Goal: Task Accomplishment & Management: Use online tool/utility

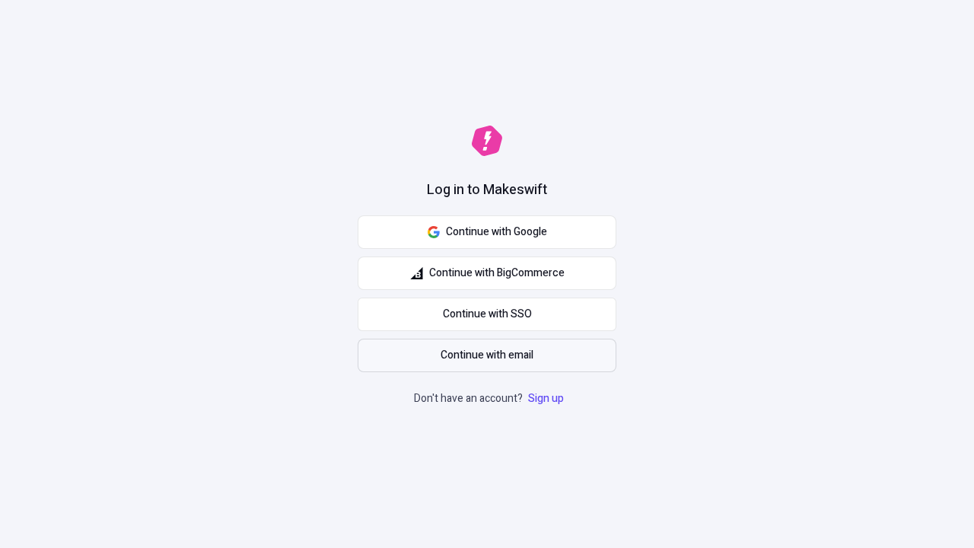
click at [487, 355] on span "Continue with email" at bounding box center [487, 355] width 93 height 17
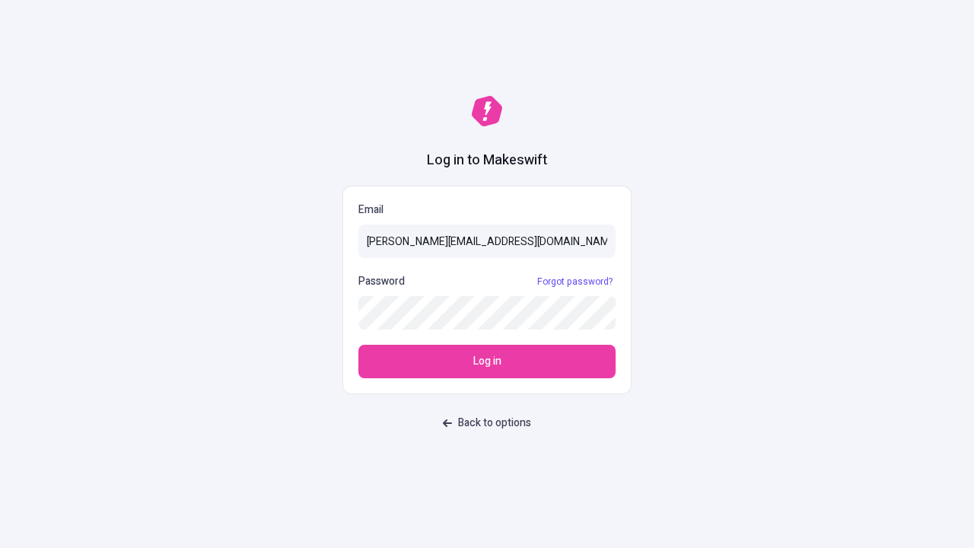
type input "sasha+test-ui@makeswift.com"
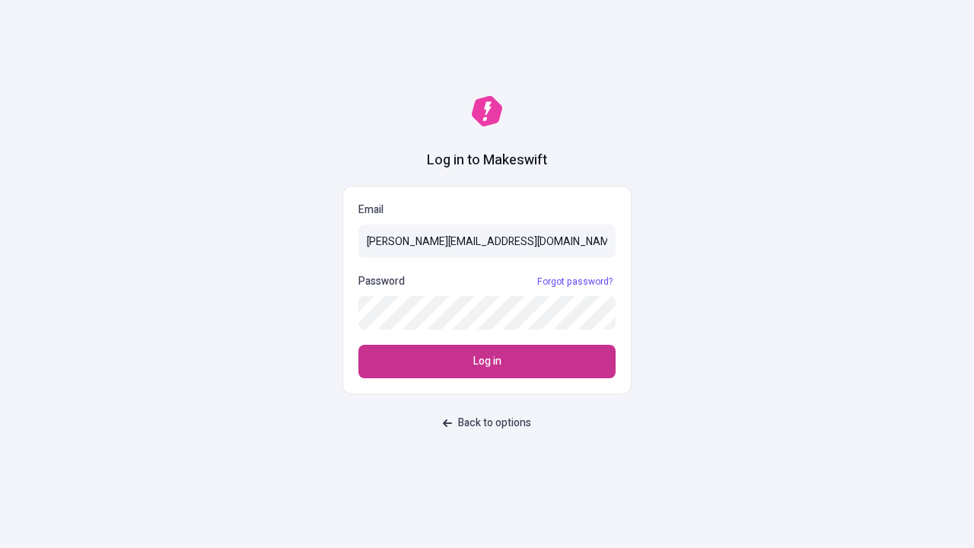
click at [487, 361] on span "Log in" at bounding box center [487, 361] width 28 height 17
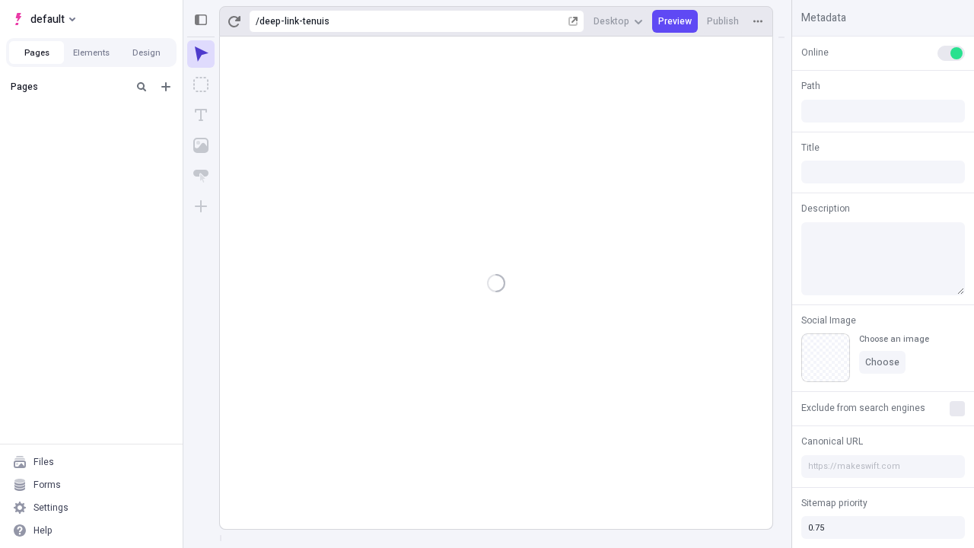
type input "/deep-link-tenuis"
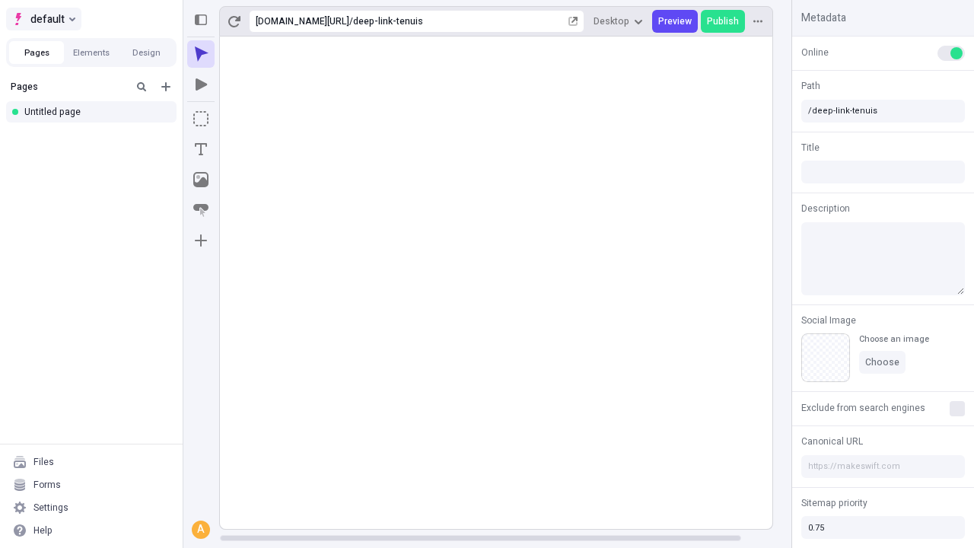
click at [43, 19] on span "default" at bounding box center [47, 19] width 34 height 18
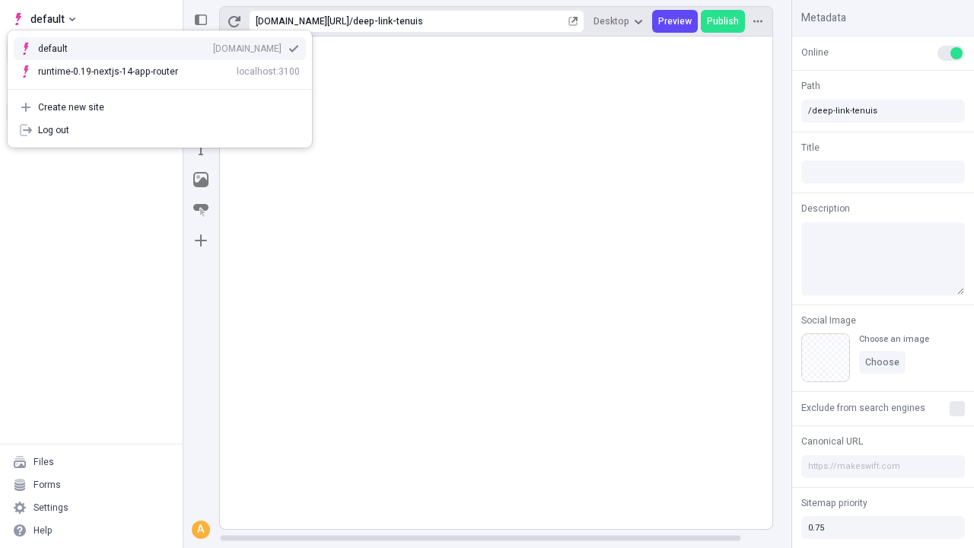
click at [160, 107] on div "Create new site" at bounding box center [169, 107] width 262 height 12
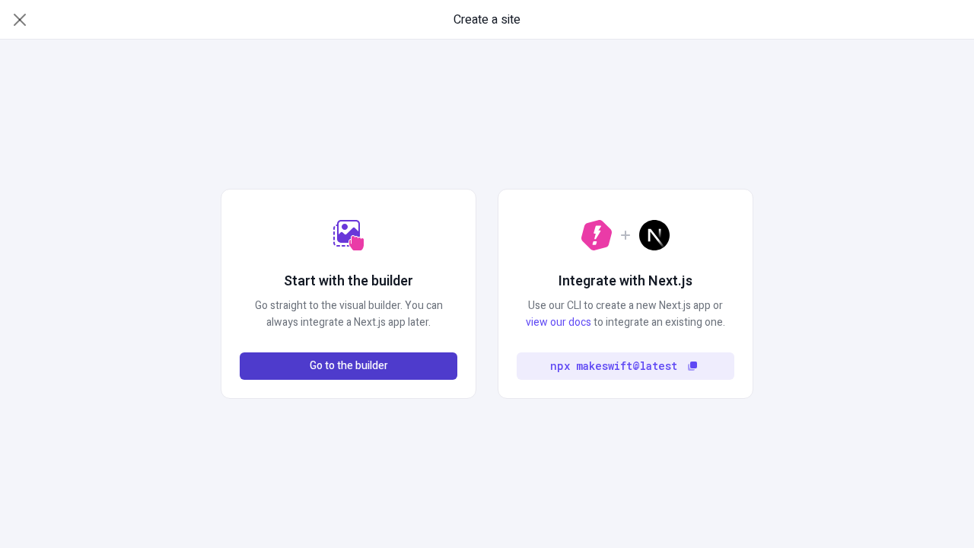
click at [349, 366] on span "Go to the builder" at bounding box center [349, 366] width 78 height 17
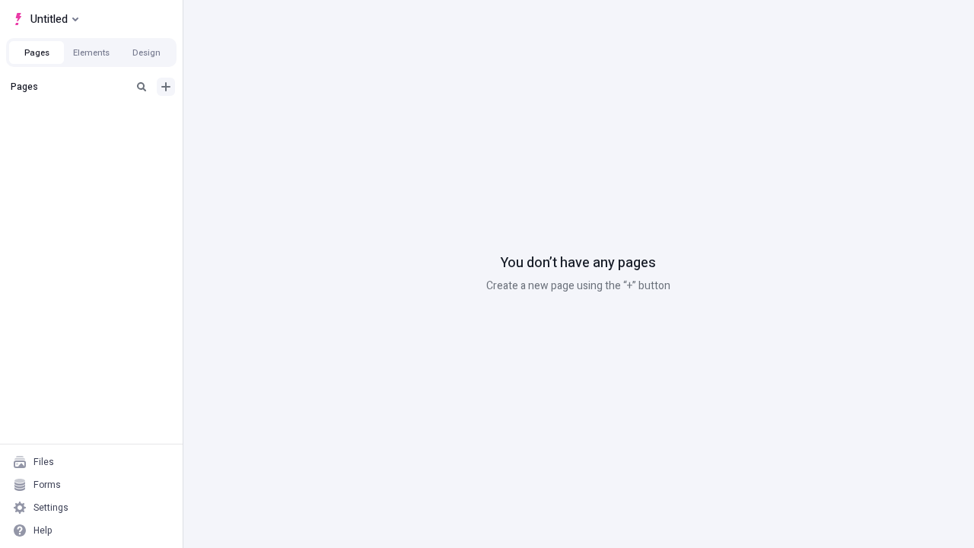
click at [166, 87] on icon "Add new" at bounding box center [165, 86] width 9 height 9
click at [96, 136] on div "Blank page" at bounding box center [96, 137] width 146 height 23
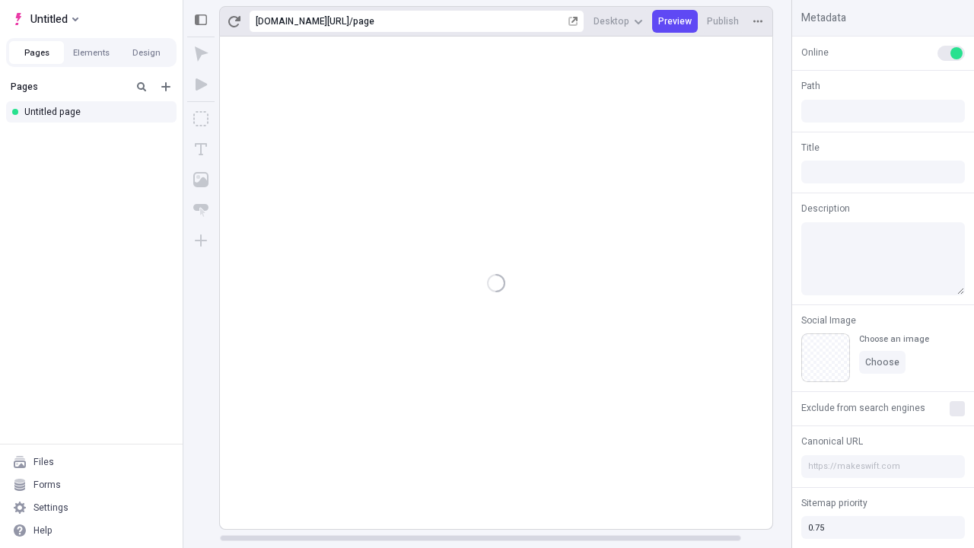
type input "/page"
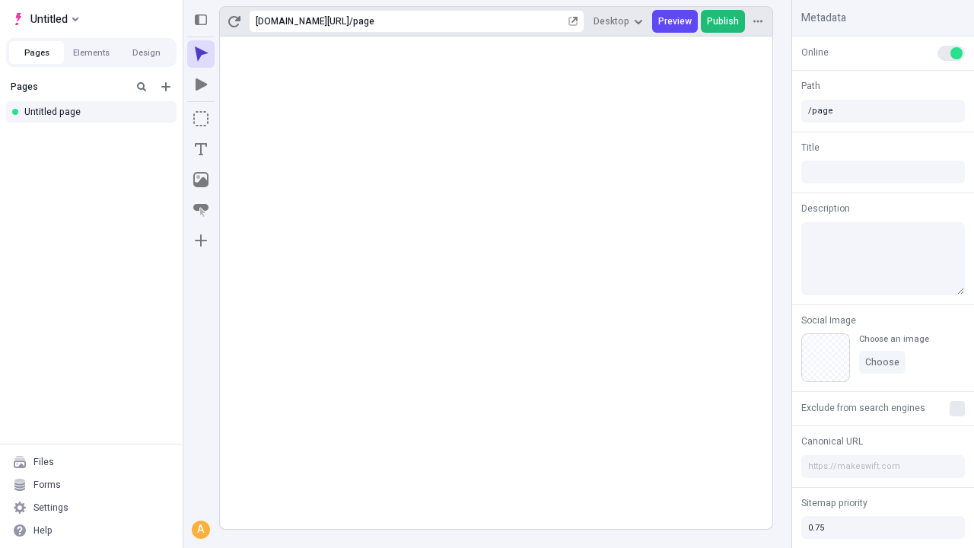
click at [724, 21] on span "Publish" at bounding box center [723, 21] width 32 height 12
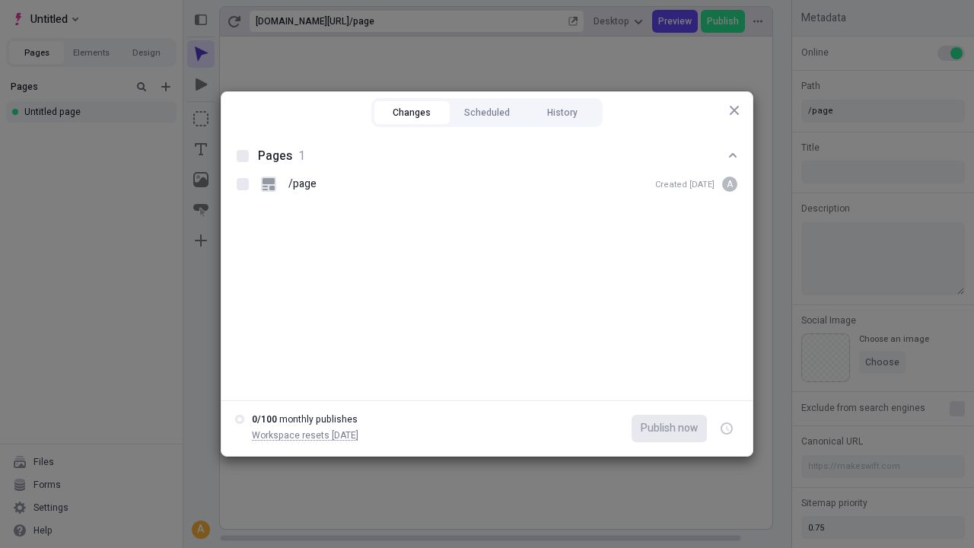
click at [412, 113] on button "Changes" at bounding box center [411, 112] width 75 height 23
click at [243, 156] on div at bounding box center [243, 156] width 12 height 12
checkbox input "true"
click at [727, 428] on icon "button" at bounding box center [728, 428] width 4 height 5
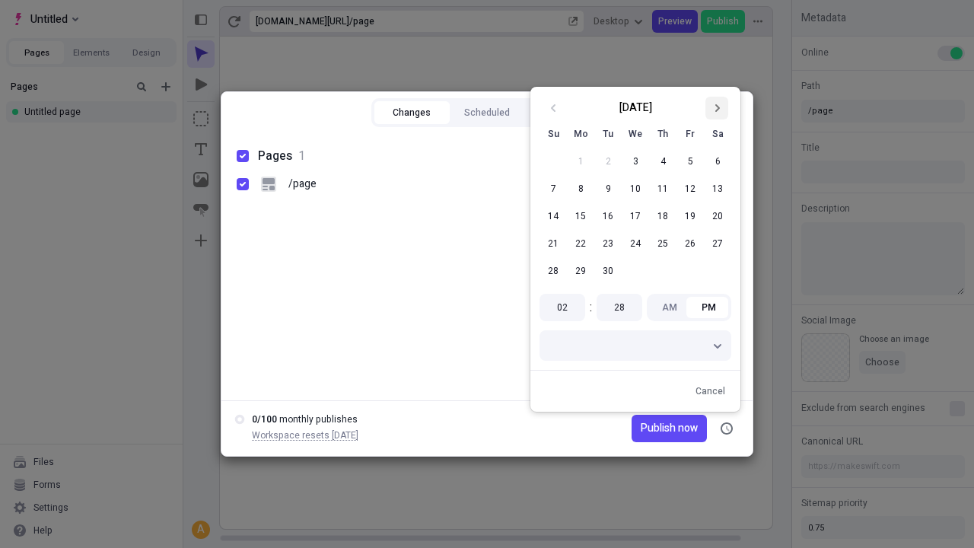
click at [717, 108] on icon "Go to next month" at bounding box center [716, 108] width 9 height 9
click at [635, 161] on button "1" at bounding box center [635, 161] width 27 height 27
click at [646, 428] on span "Publish on [DATE]" at bounding box center [655, 428] width 84 height 17
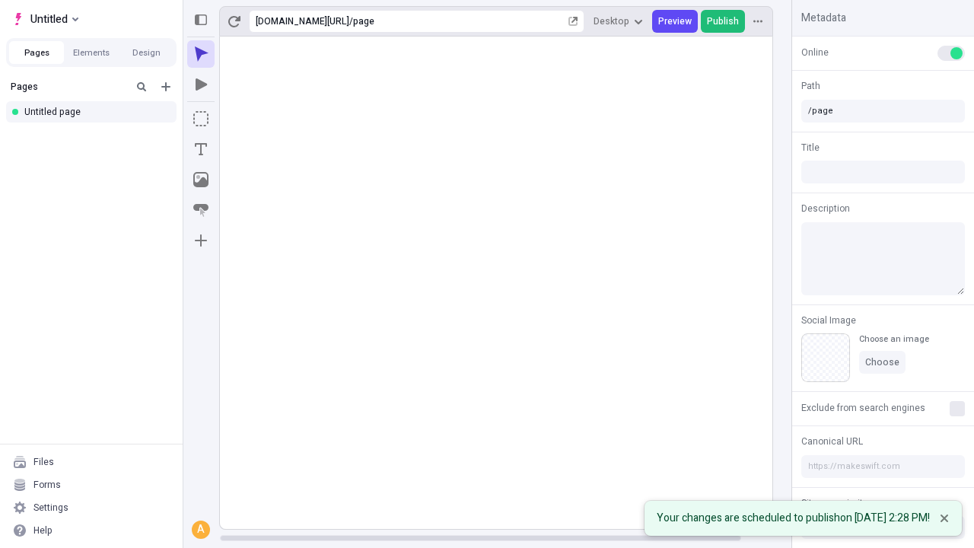
click at [724, 21] on span "Publish" at bounding box center [723, 21] width 32 height 12
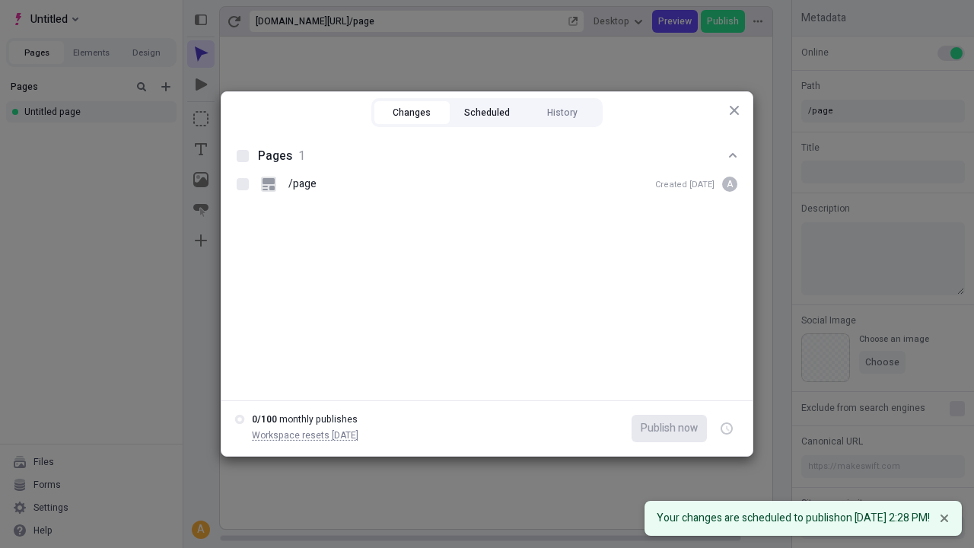
click at [487, 113] on button "Scheduled" at bounding box center [487, 112] width 75 height 23
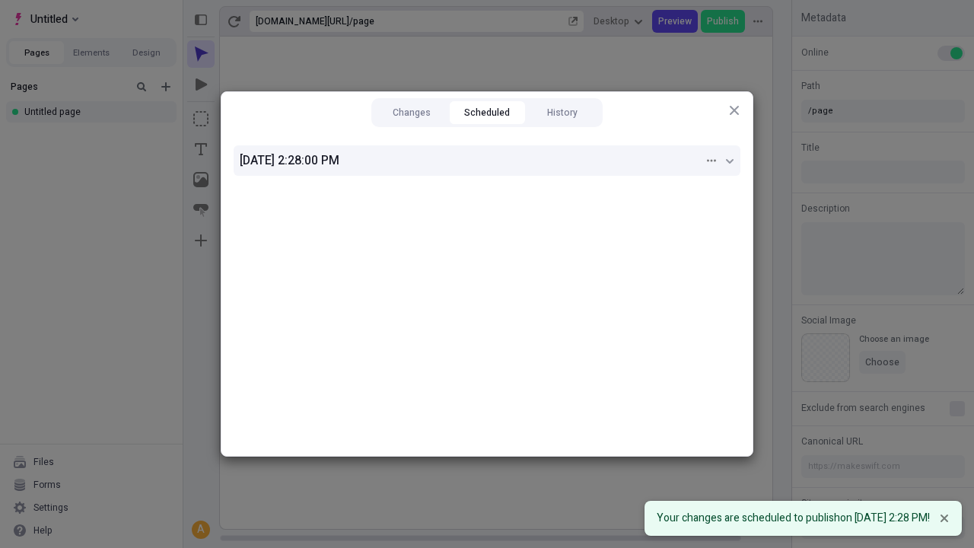
click at [487, 161] on div "[DATE] 2:28:00 PM" at bounding box center [472, 160] width 464 height 18
